Goal: Task Accomplishment & Management: Manage account settings

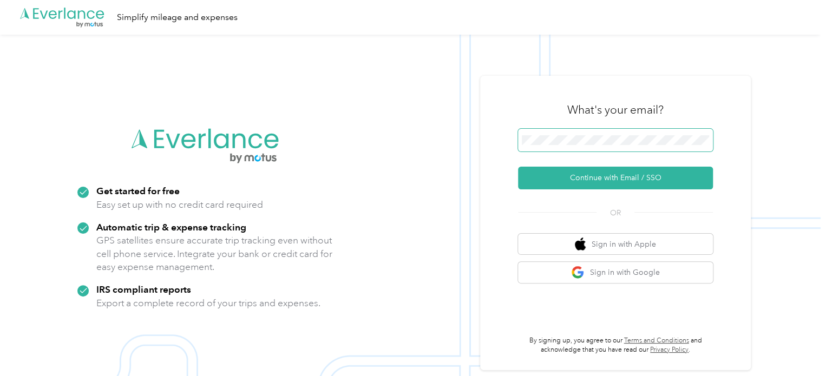
click at [587, 130] on span at bounding box center [615, 140] width 195 height 23
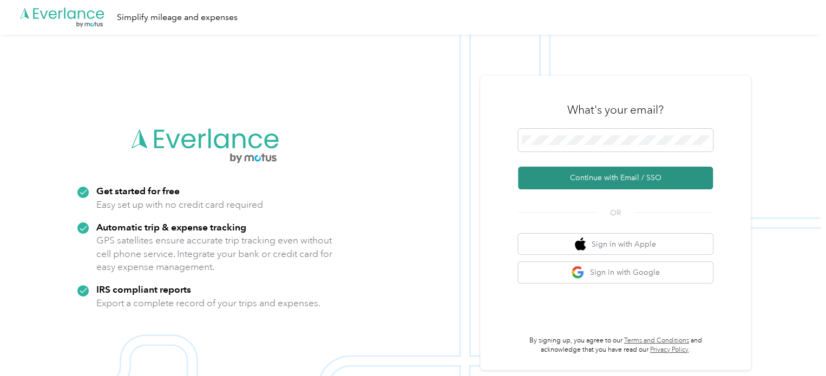
click at [600, 172] on button "Continue with Email / SSO" at bounding box center [615, 178] width 195 height 23
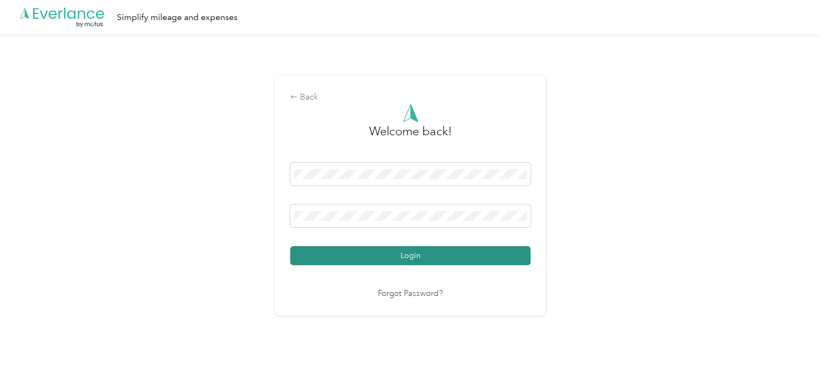
click at [476, 261] on button "Login" at bounding box center [410, 255] width 240 height 19
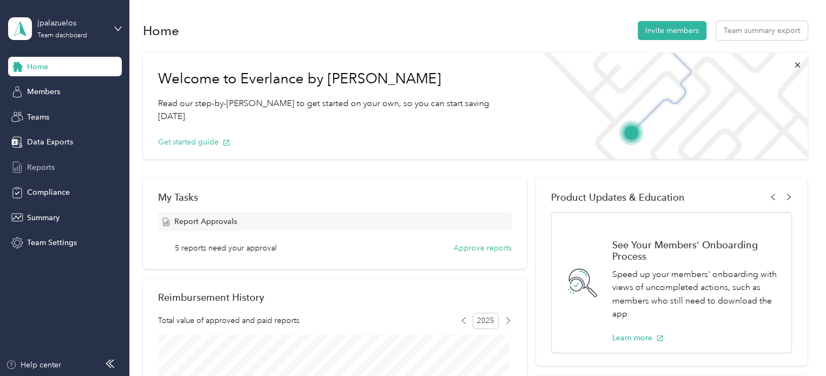
click at [51, 169] on span "Reports" at bounding box center [41, 167] width 28 height 11
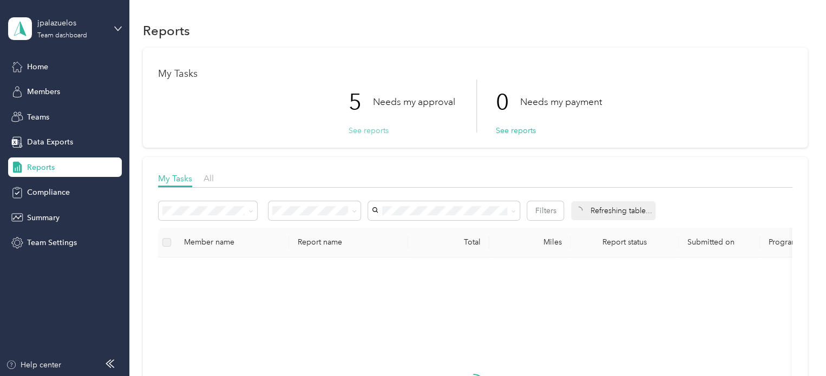
click at [371, 131] on button "See reports" at bounding box center [369, 130] width 40 height 11
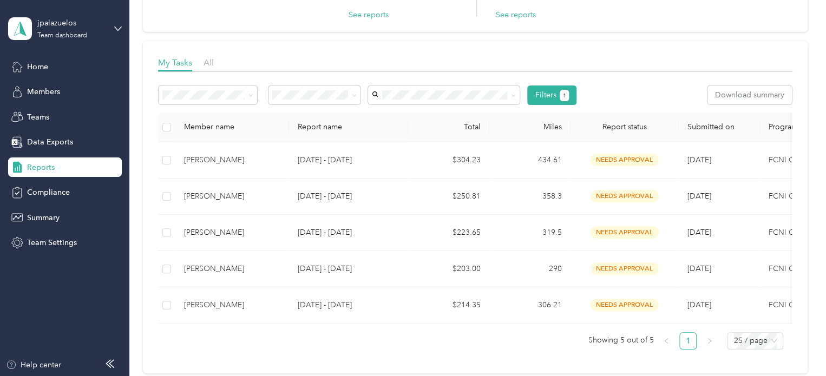
scroll to position [116, 0]
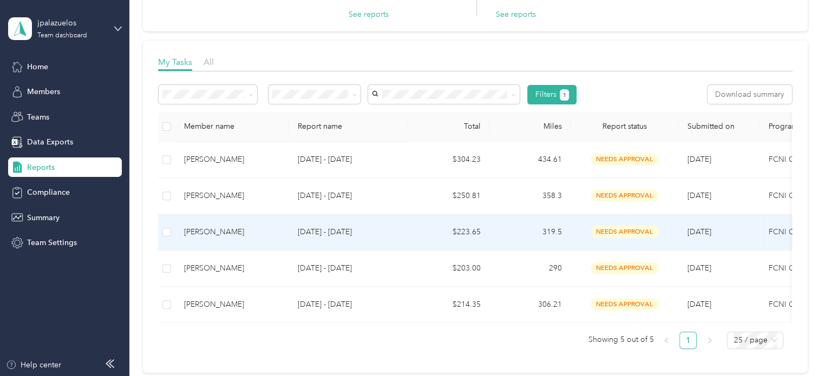
click at [339, 232] on p "[DATE] - [DATE]" at bounding box center [349, 232] width 102 height 12
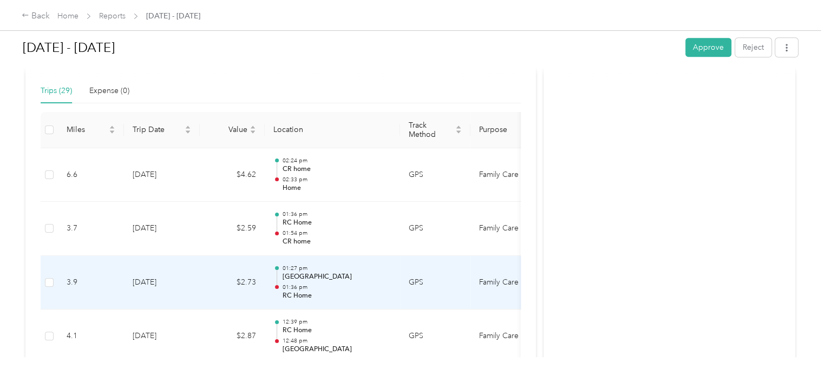
scroll to position [236, 0]
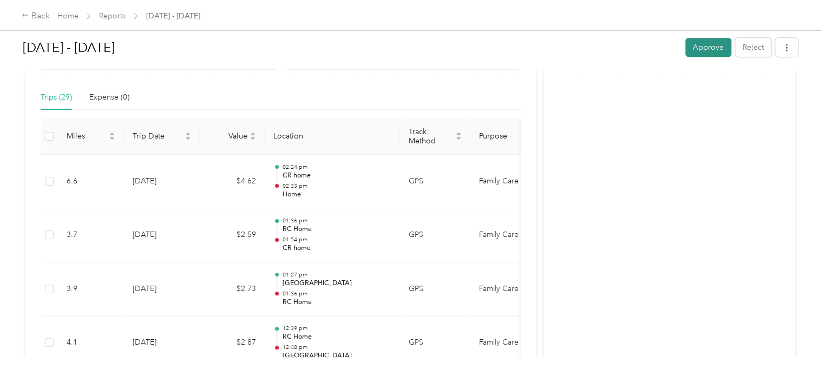
click at [698, 55] on button "Approve" at bounding box center [708, 47] width 46 height 19
click at [115, 16] on link "Reports" at bounding box center [112, 15] width 27 height 9
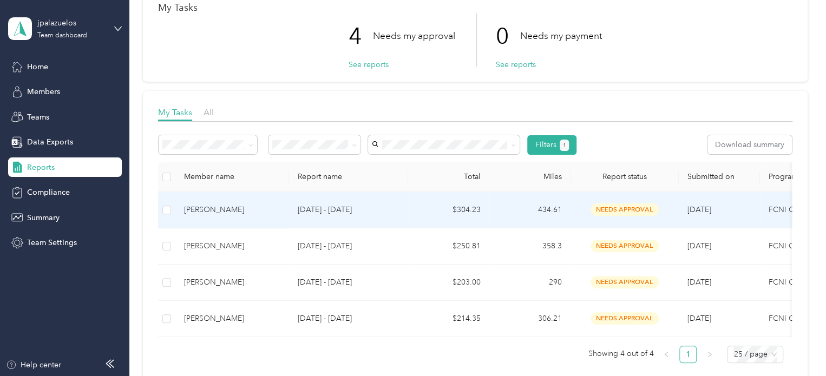
scroll to position [67, 0]
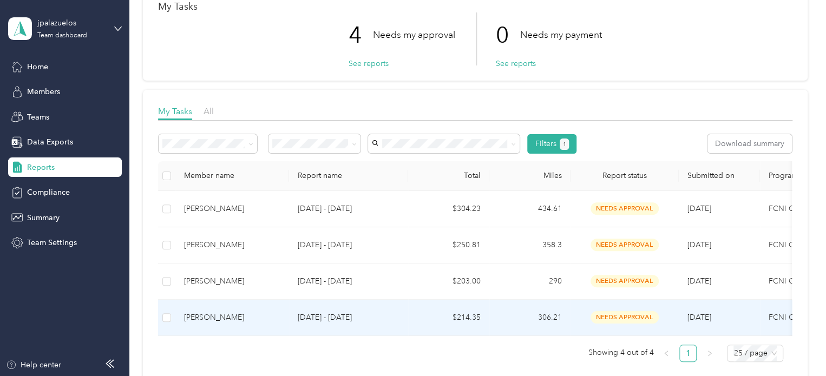
click at [330, 322] on p "[DATE] - [DATE]" at bounding box center [349, 318] width 102 height 12
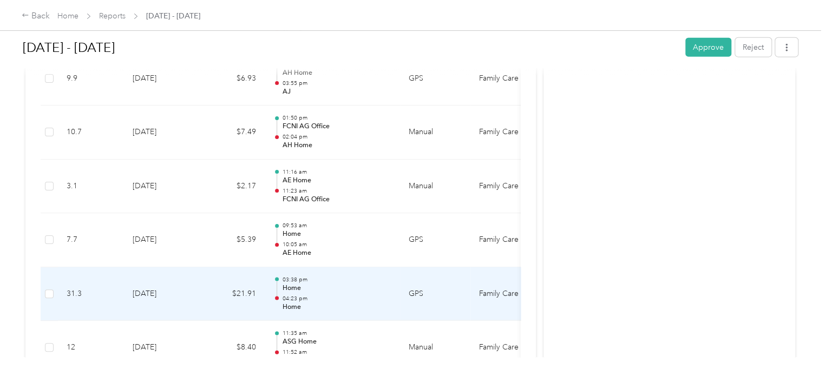
scroll to position [1307, 0]
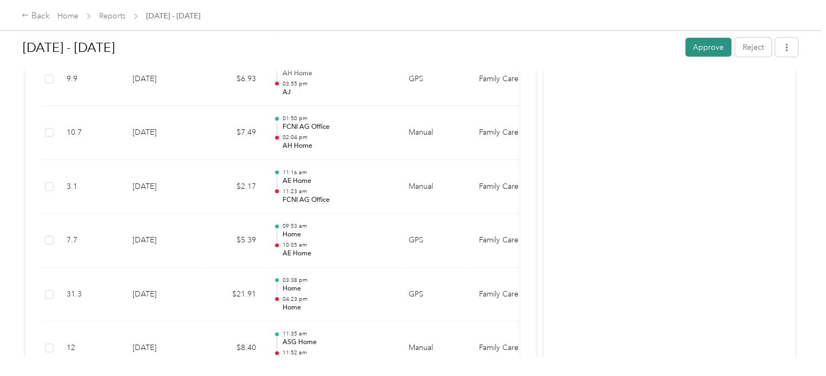
click at [698, 47] on button "Approve" at bounding box center [708, 47] width 46 height 19
click at [119, 15] on link "Reports" at bounding box center [112, 15] width 27 height 9
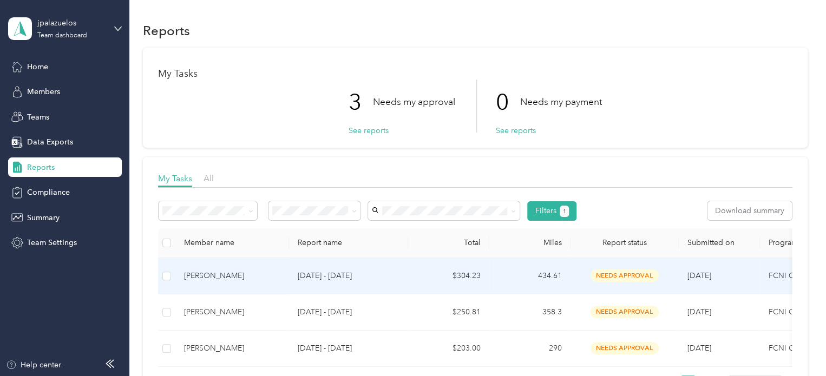
click at [319, 274] on p "[DATE] - [DATE]" at bounding box center [349, 276] width 102 height 12
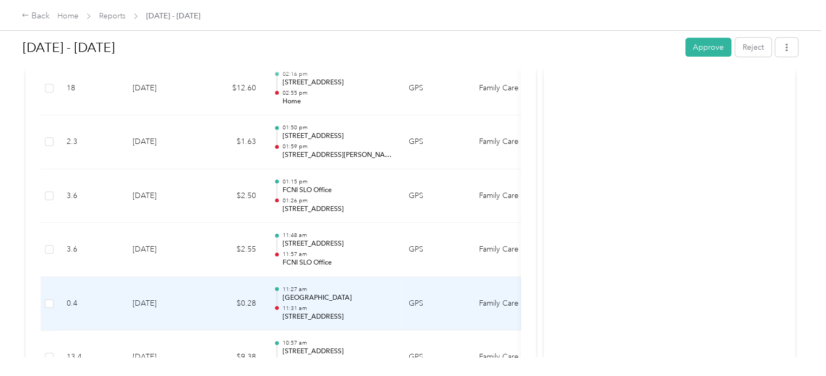
scroll to position [1725, 0]
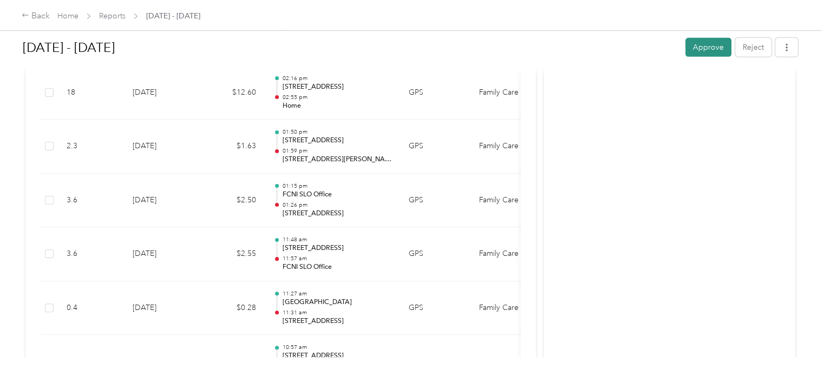
click at [708, 54] on button "Approve" at bounding box center [708, 47] width 46 height 19
click at [113, 15] on link "Reports" at bounding box center [112, 15] width 27 height 9
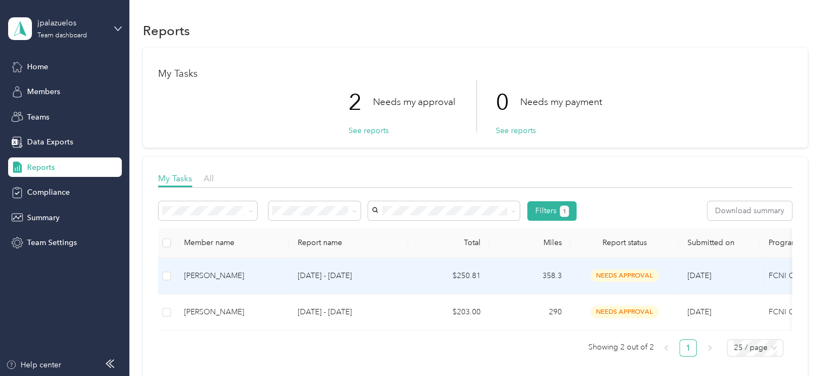
click at [333, 268] on td "[DATE] - [DATE]" at bounding box center [348, 276] width 119 height 36
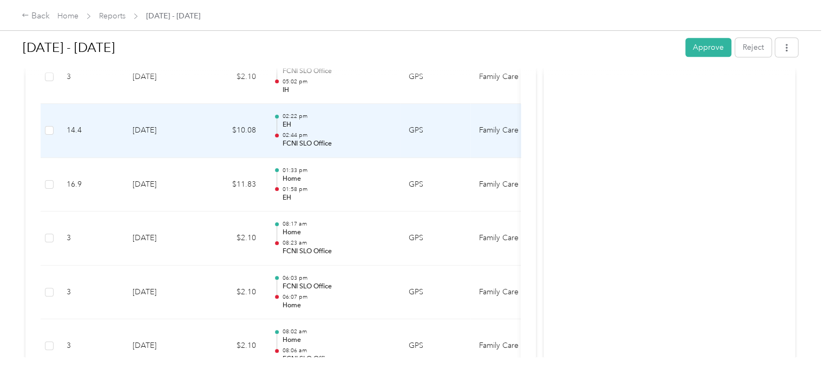
scroll to position [448, 0]
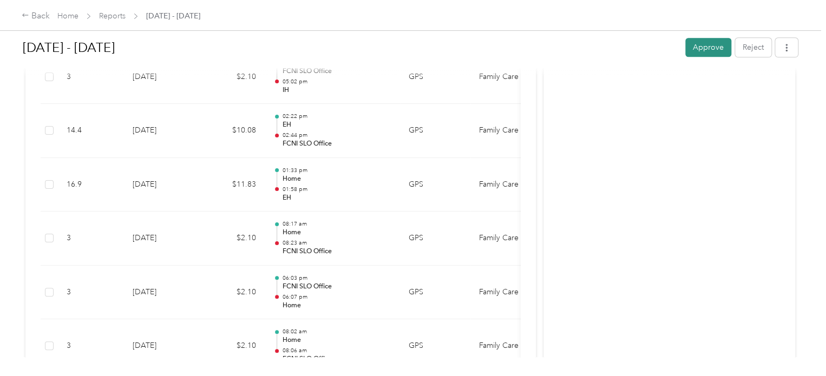
click at [695, 50] on button "Approve" at bounding box center [708, 47] width 46 height 19
click at [114, 16] on link "Reports" at bounding box center [112, 15] width 27 height 9
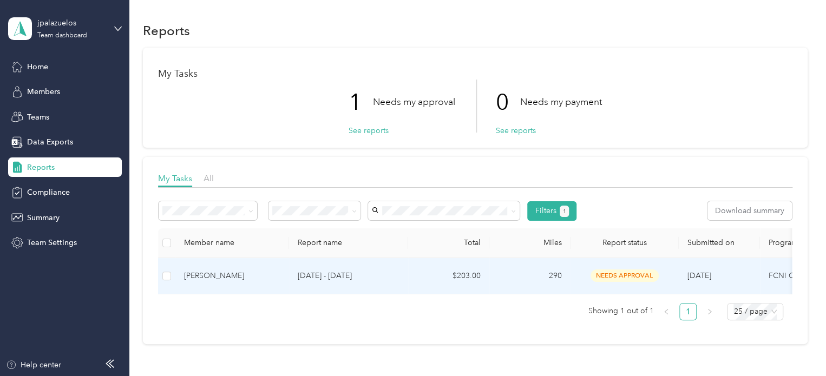
click at [258, 275] on div "[PERSON_NAME]" at bounding box center [232, 276] width 96 height 12
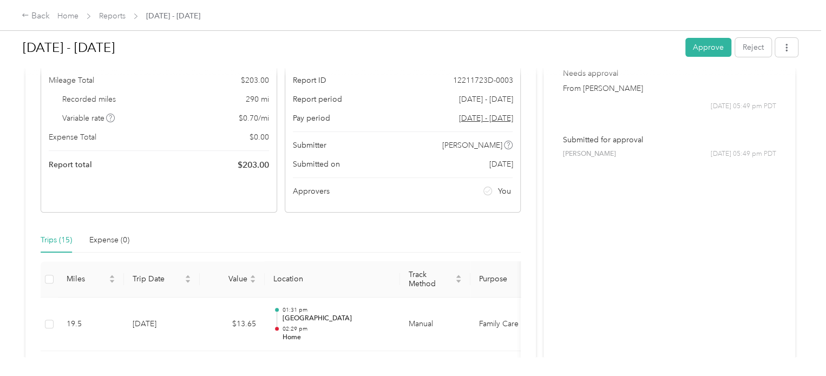
scroll to position [87, 0]
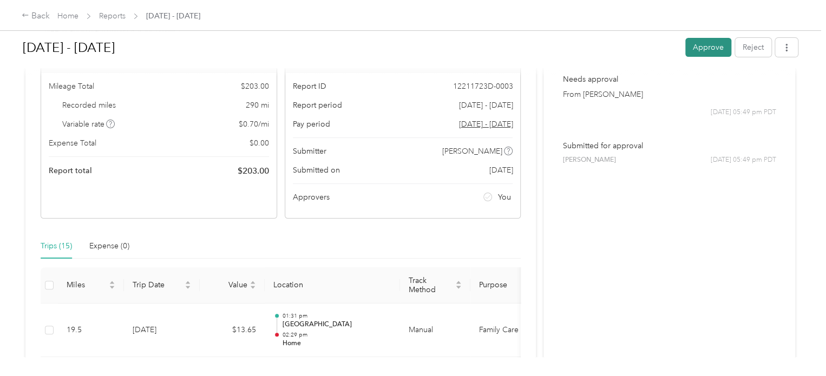
click at [688, 49] on button "Approve" at bounding box center [708, 47] width 46 height 19
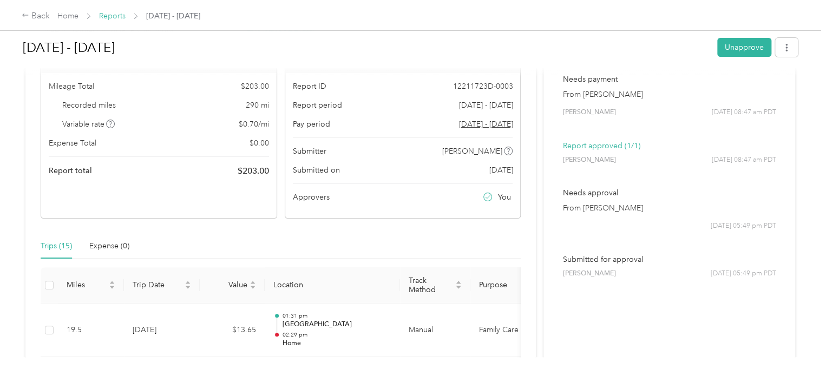
click at [115, 17] on link "Reports" at bounding box center [112, 15] width 27 height 9
